Goal: Check status: Check status

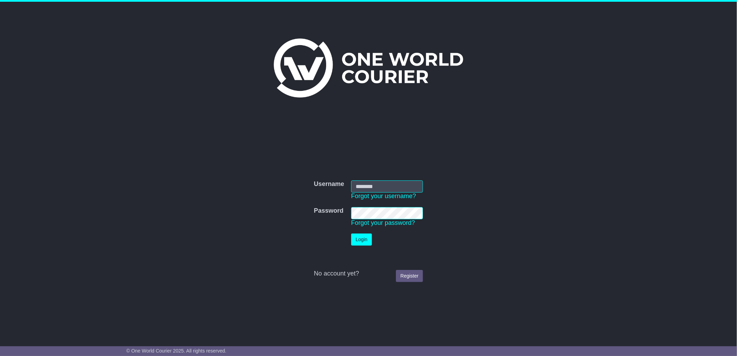
type input "****"
click at [363, 240] on button "Login" at bounding box center [361, 240] width 21 height 12
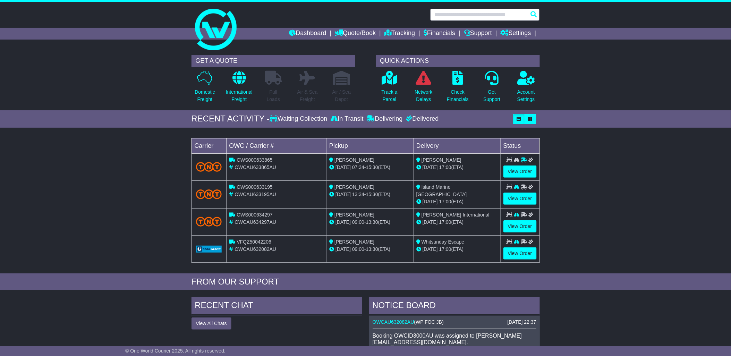
click at [468, 17] on input "text" at bounding box center [485, 15] width 110 height 12
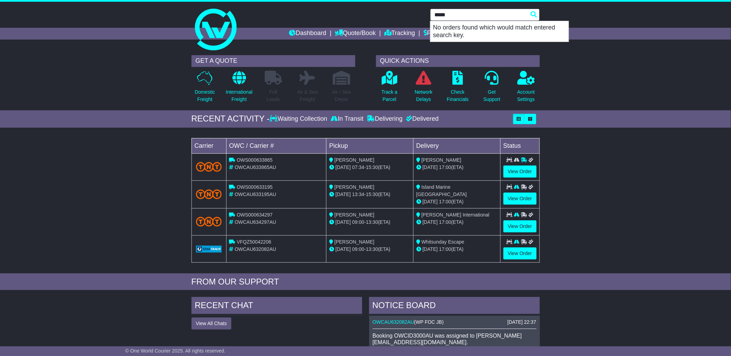
type input "*****"
click at [458, 16] on input "*****" at bounding box center [485, 15] width 110 height 12
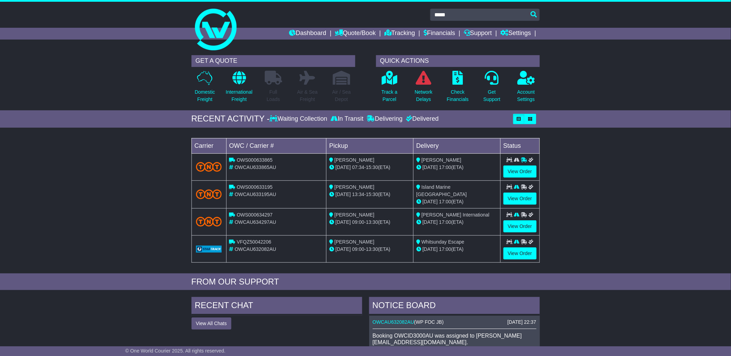
drag, startPoint x: 662, startPoint y: 154, endPoint x: 659, endPoint y: 160, distance: 6.7
click at [662, 156] on div "Loading... No bookings found Carrier OWC / Carrier # Pickup Delivery Status OWS…" at bounding box center [365, 202] width 731 height 142
click at [404, 31] on link "Tracking" at bounding box center [399, 34] width 31 height 12
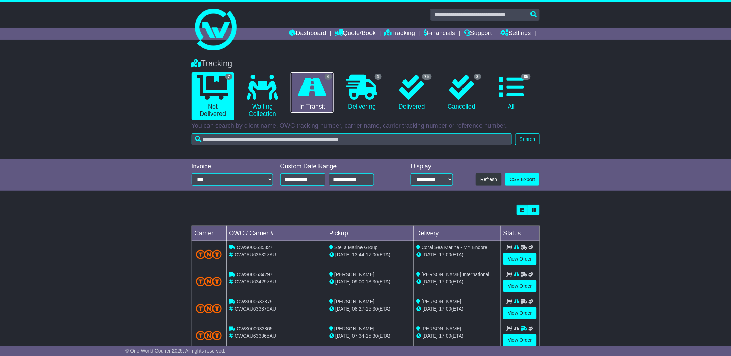
click at [312, 102] on link "6 In Transit" at bounding box center [312, 92] width 43 height 41
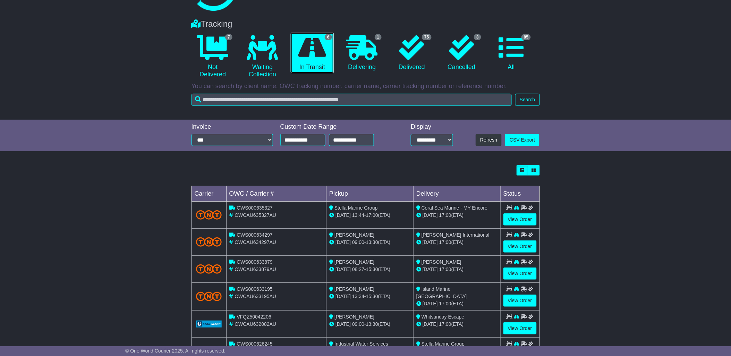
scroll to position [72, 0]
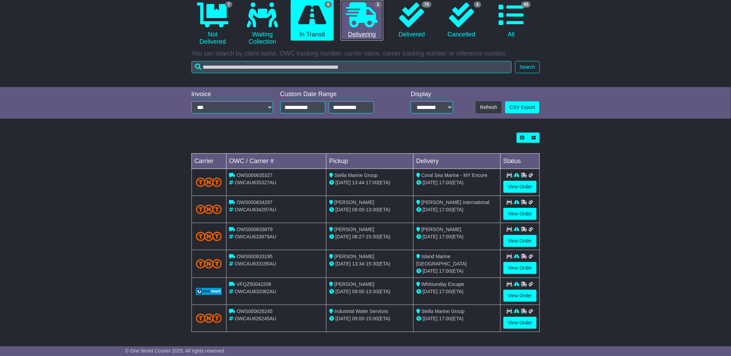
click at [362, 32] on link "1 Delivering" at bounding box center [362, 20] width 43 height 41
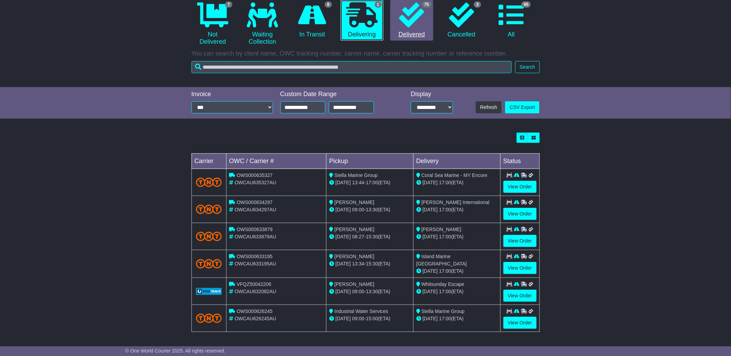
scroll to position [0, 0]
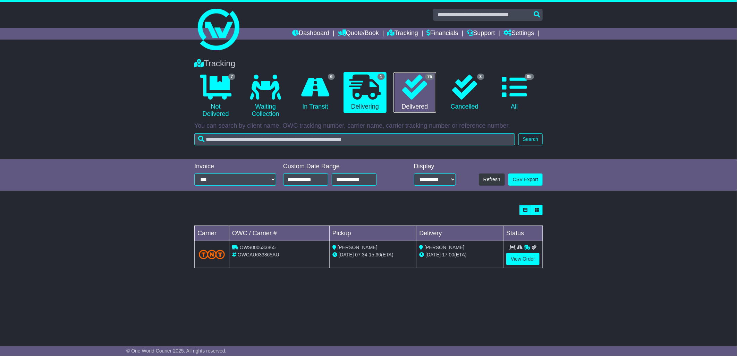
click at [424, 96] on icon at bounding box center [414, 87] width 25 height 25
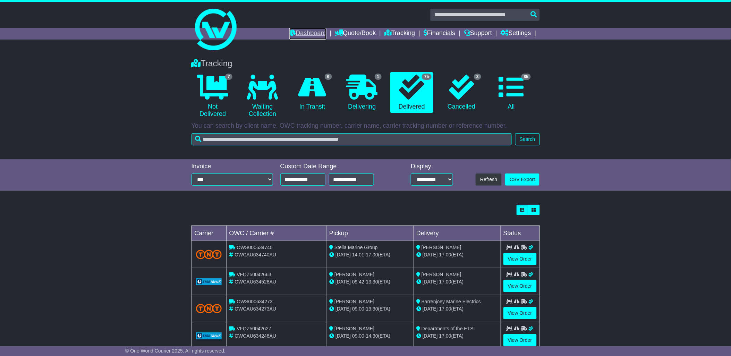
click at [311, 32] on link "Dashboard" at bounding box center [307, 34] width 37 height 12
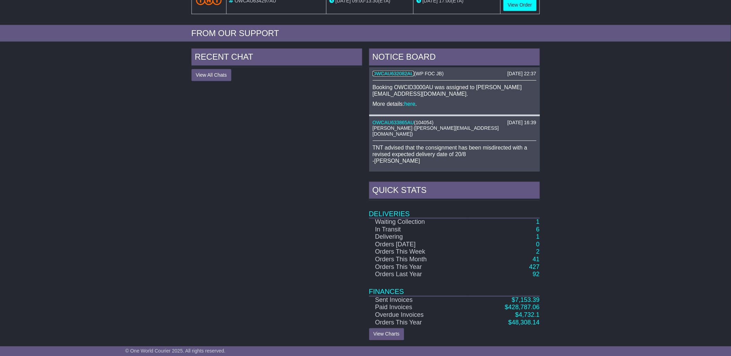
click at [400, 71] on link "OWCAU632082AU" at bounding box center [394, 74] width 42 height 6
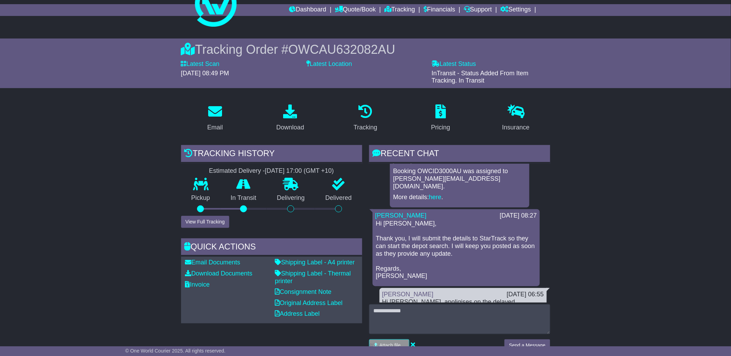
scroll to position [128, 0]
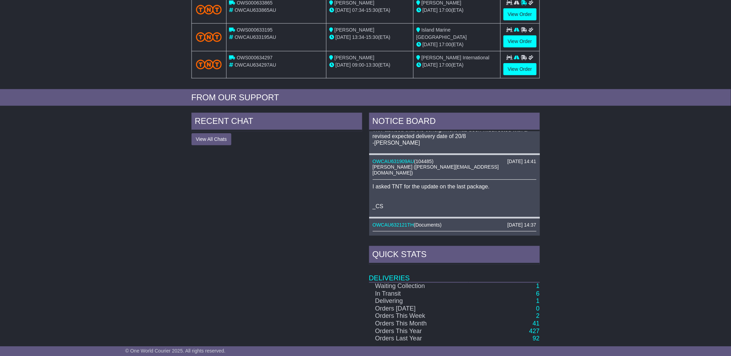
scroll to position [64, 0]
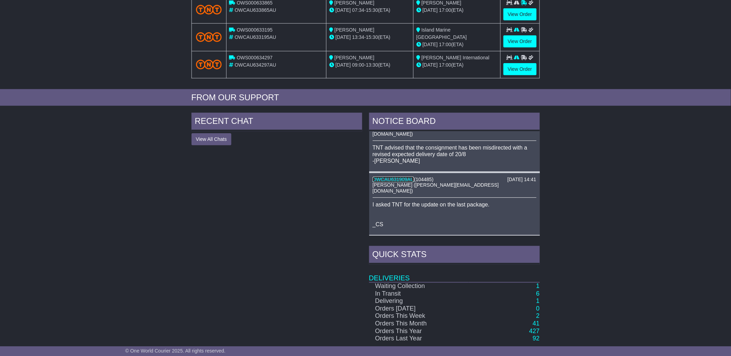
click at [396, 177] on link "OWCAU631909AU" at bounding box center [394, 180] width 42 height 6
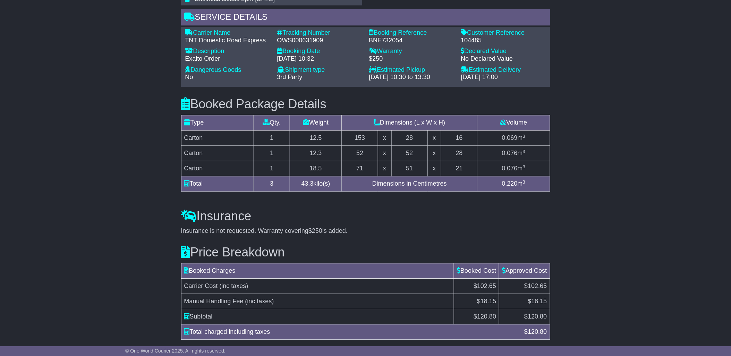
scroll to position [501, 0]
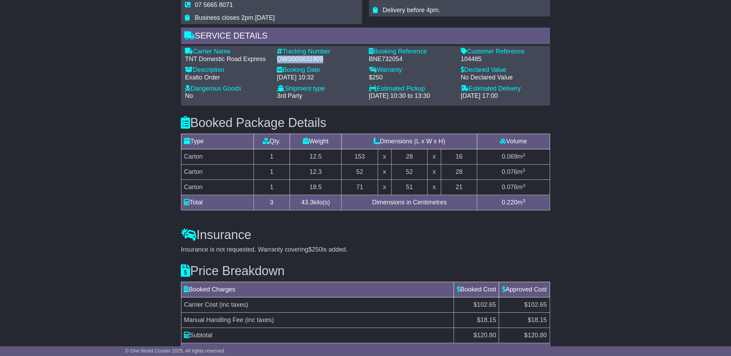
drag, startPoint x: 324, startPoint y: 80, endPoint x: 277, endPoint y: 81, distance: 47.2
click at [277, 63] on div "Tracking Number - OWS000631909" at bounding box center [320, 55] width 92 height 15
copy div "OWS000631909"
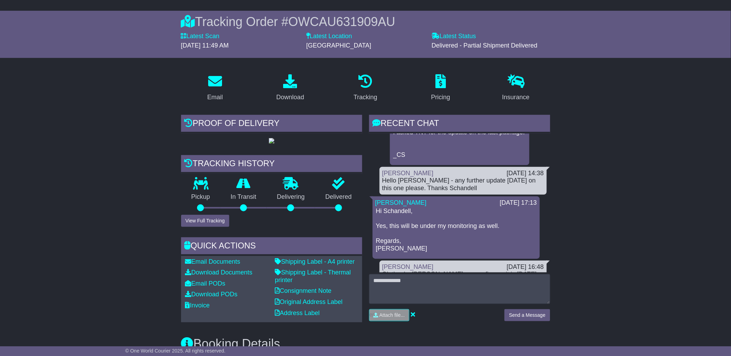
scroll to position [0, 0]
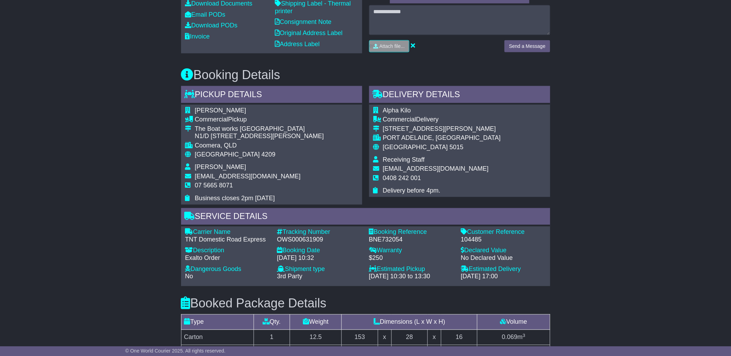
scroll to position [321, 0]
